Goal: Use online tool/utility: Utilize a website feature to perform a specific function

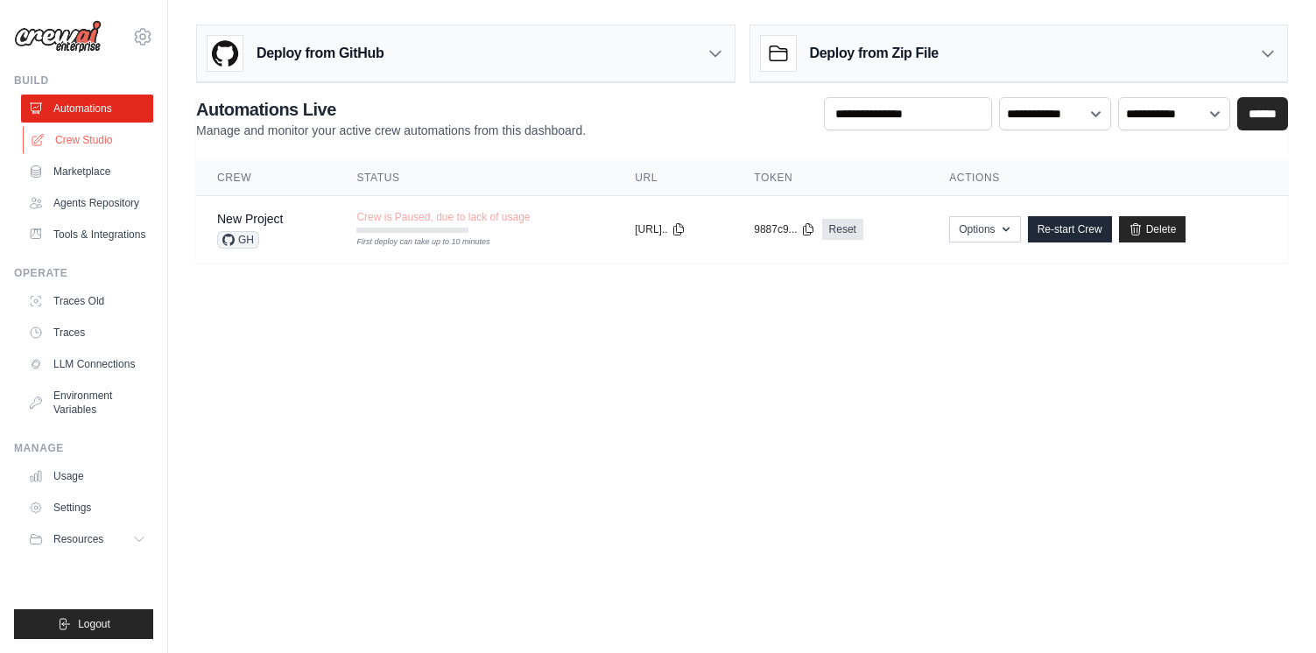
click at [95, 139] on link "Crew Studio" at bounding box center [89, 140] width 132 height 28
